Goal: Navigation & Orientation: Find specific page/section

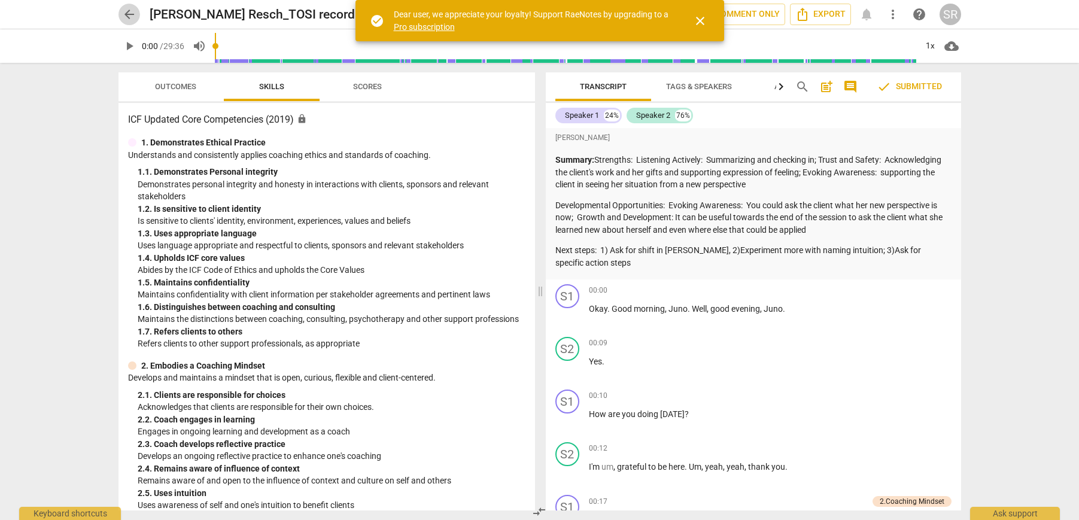
click at [130, 16] on span "arrow_back" at bounding box center [129, 14] width 14 height 14
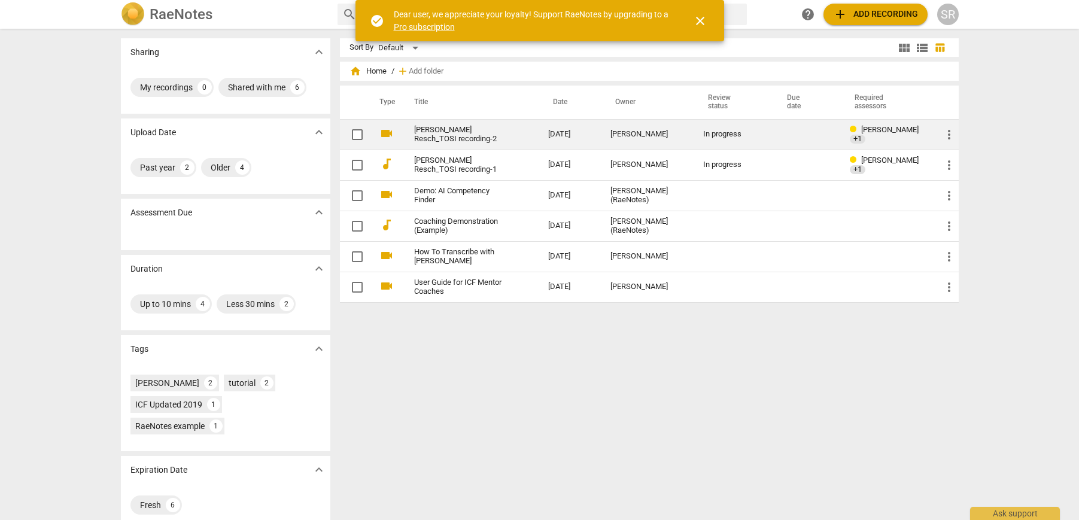
click at [667, 135] on div "[PERSON_NAME]" at bounding box center [647, 134] width 74 height 9
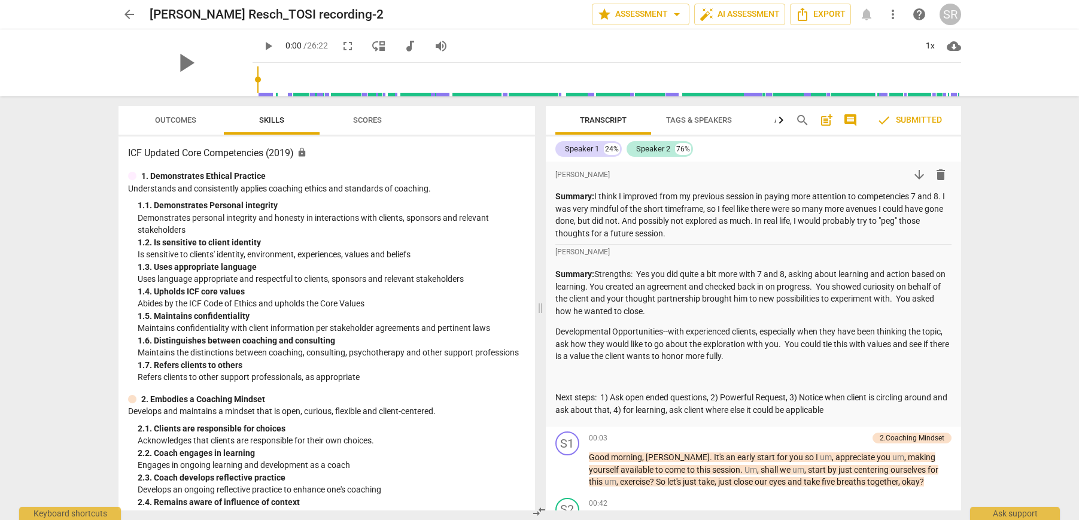
click at [130, 13] on span "arrow_back" at bounding box center [129, 14] width 14 height 14
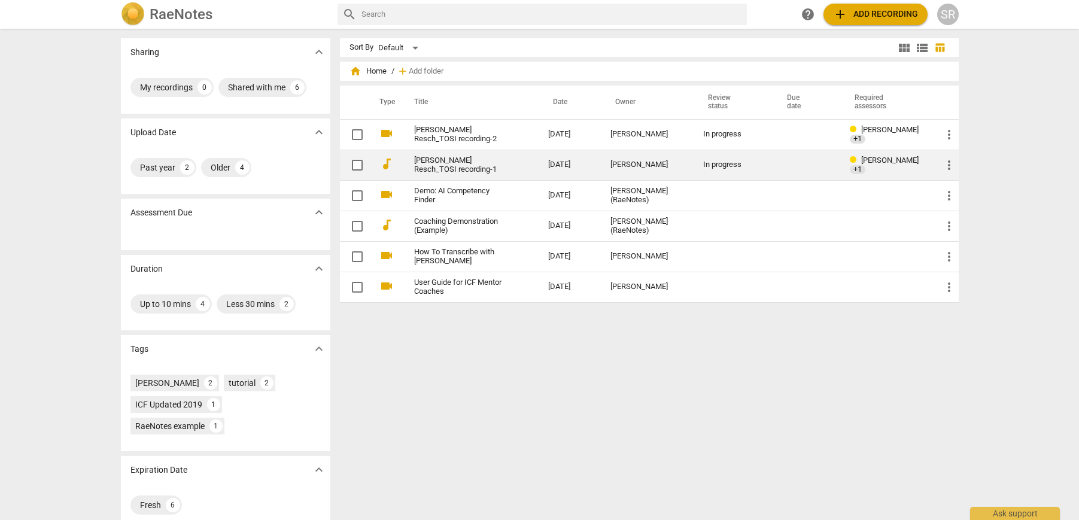
click at [480, 166] on link "[PERSON_NAME] Resch_TOSI recording-1" at bounding box center [459, 165] width 91 height 18
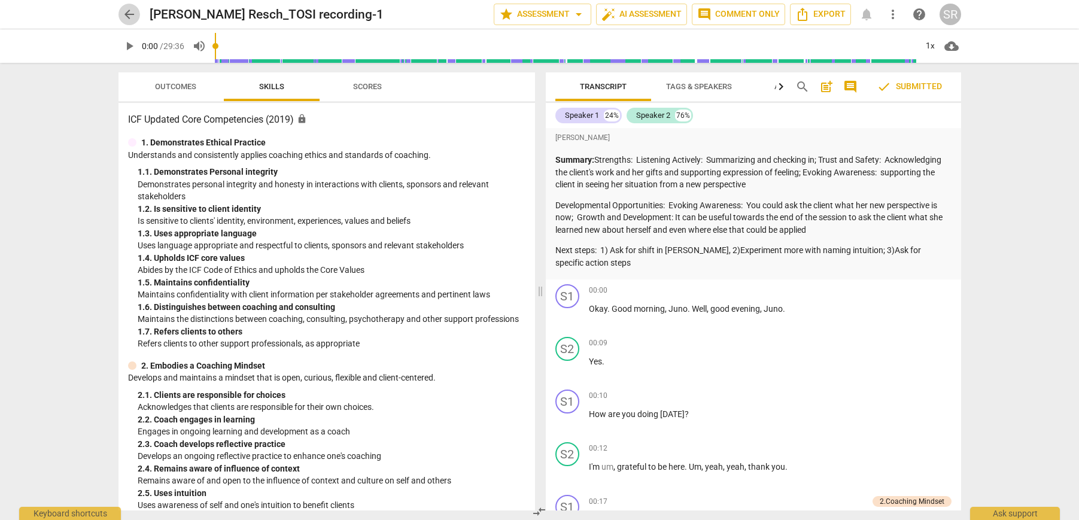
click at [134, 14] on span "arrow_back" at bounding box center [129, 14] width 14 height 14
